Goal: Transaction & Acquisition: Obtain resource

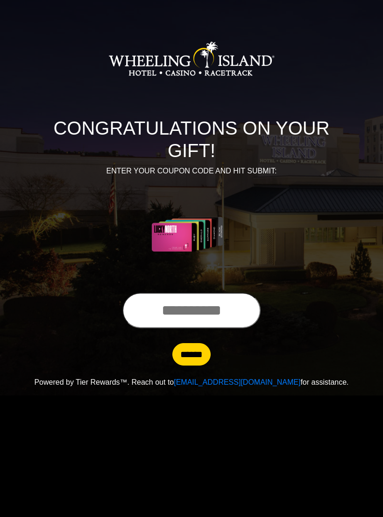
click at [203, 309] on input "text" at bounding box center [191, 311] width 138 height 36
type input "**********"
click at [198, 356] on input "******" at bounding box center [192, 354] width 38 height 22
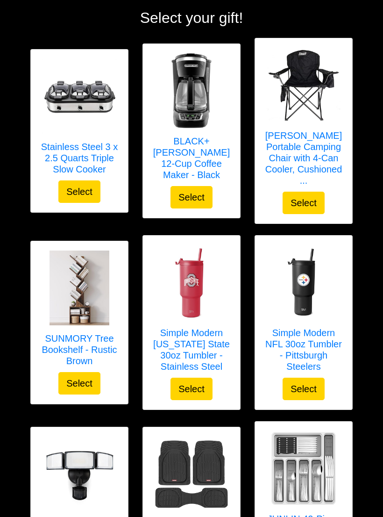
scroll to position [92, 0]
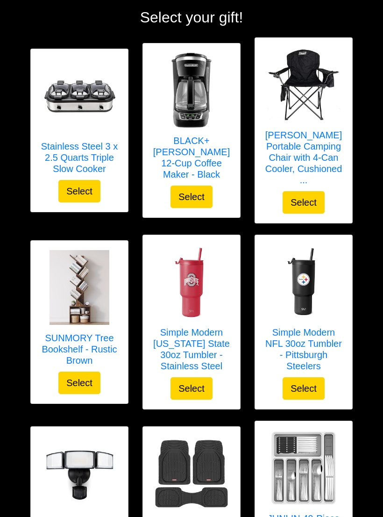
click at [198, 293] on img at bounding box center [191, 282] width 75 height 75
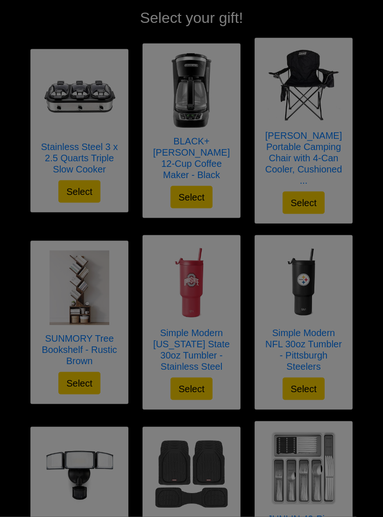
scroll to position [93, 0]
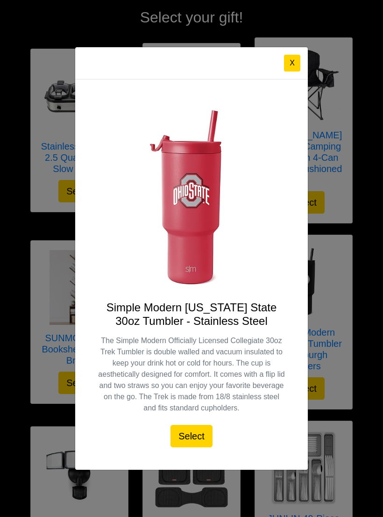
click at [290, 71] on button "X" at bounding box center [292, 63] width 16 height 17
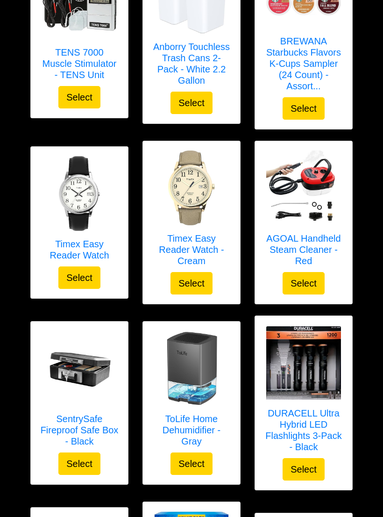
scroll to position [1709, 0]
click at [309, 233] on h5 "AGOAL Handheld Steam Cleaner - Red" at bounding box center [304, 250] width 79 height 34
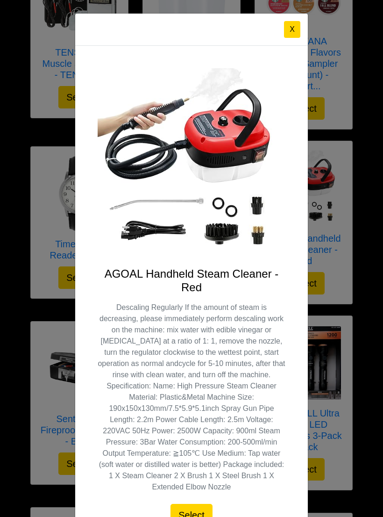
scroll to position [0, 0]
click at [295, 29] on button "X" at bounding box center [292, 29] width 16 height 17
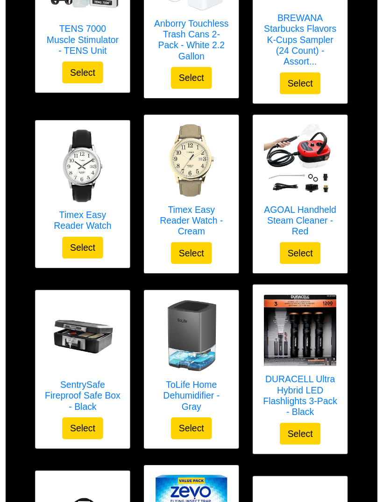
scroll to position [1690, 0]
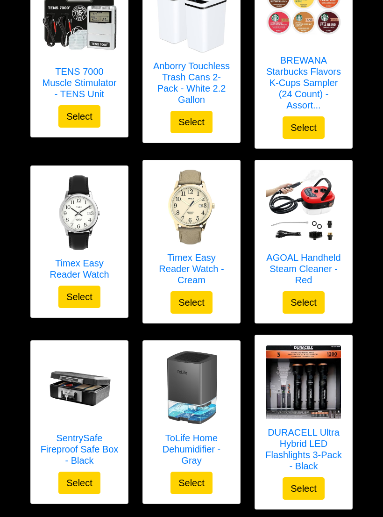
click at [82, 206] on img at bounding box center [79, 212] width 75 height 75
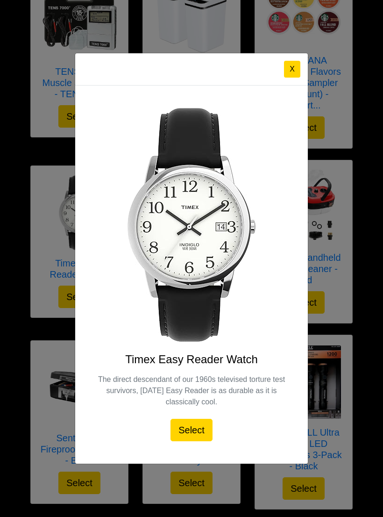
click at [290, 72] on button "X" at bounding box center [292, 69] width 16 height 17
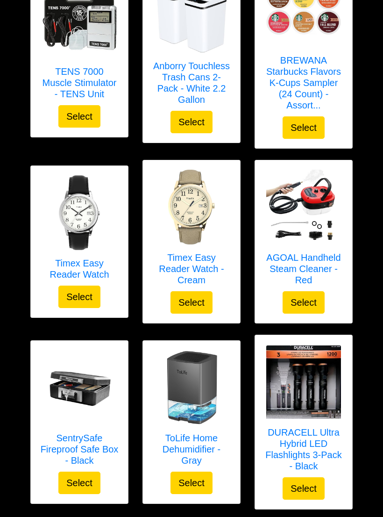
click at [201, 201] on img at bounding box center [191, 207] width 75 height 75
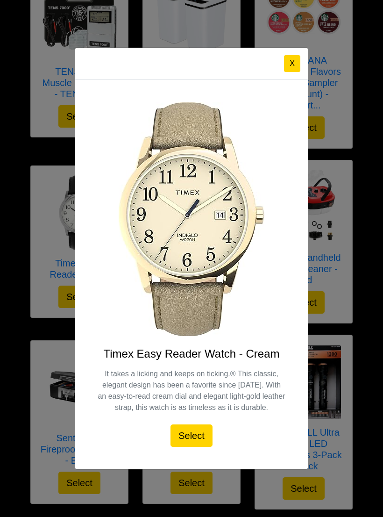
click at [292, 66] on button "X" at bounding box center [292, 63] width 16 height 17
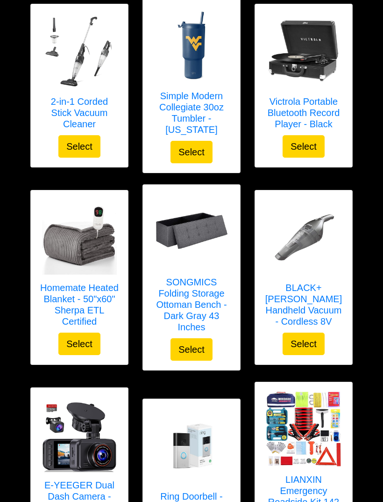
scroll to position [879, 0]
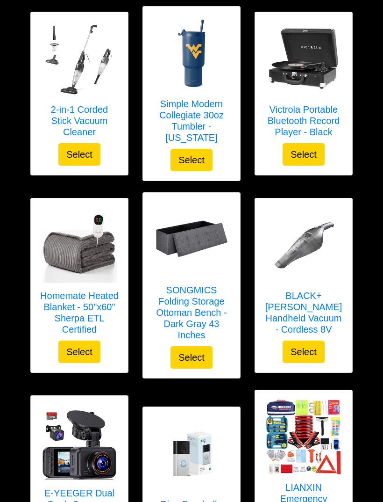
click at [87, 341] on button "Select" at bounding box center [79, 352] width 42 height 22
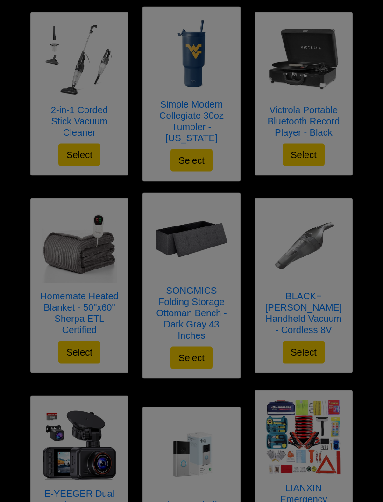
scroll to position [879, 0]
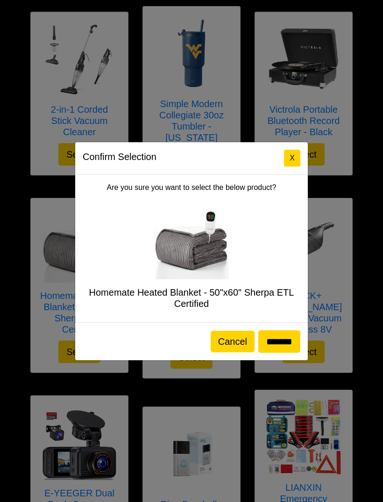
click at [298, 156] on button "X" at bounding box center [292, 158] width 16 height 17
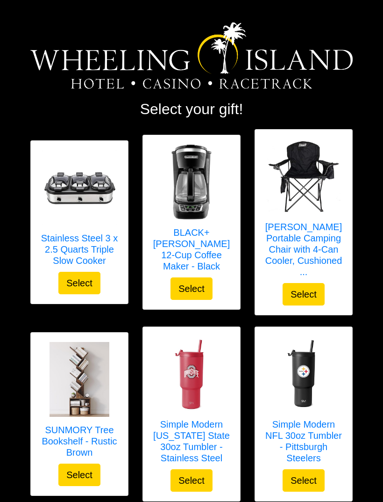
scroll to position [0, 0]
